Goal: Find specific fact: Find specific page/section

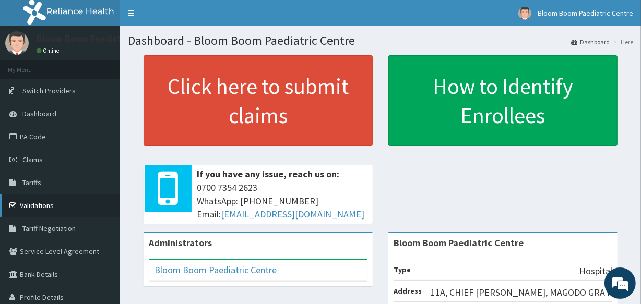
click at [89, 214] on link "Validations" at bounding box center [60, 205] width 120 height 23
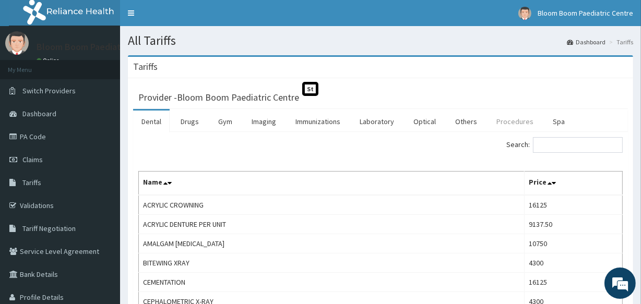
click at [515, 125] on link "Procedures" at bounding box center [515, 122] width 54 height 22
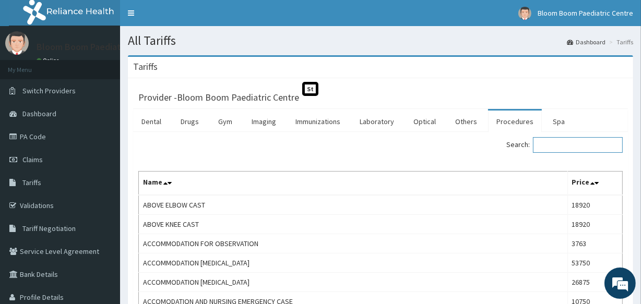
click at [585, 140] on input "Search:" at bounding box center [578, 145] width 90 height 16
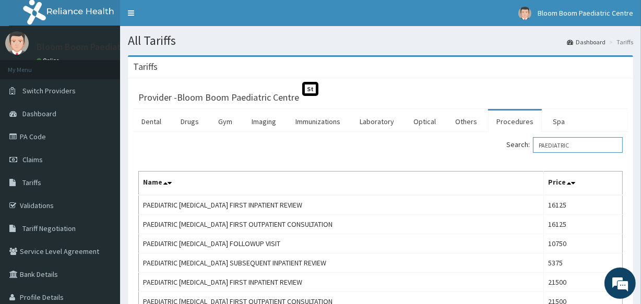
click at [591, 144] on input "PAEDIATRIC" at bounding box center [578, 145] width 90 height 16
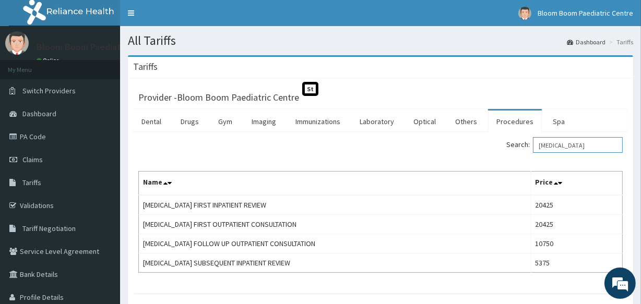
type input "[MEDICAL_DATA]"
